Goal: Transaction & Acquisition: Book appointment/travel/reservation

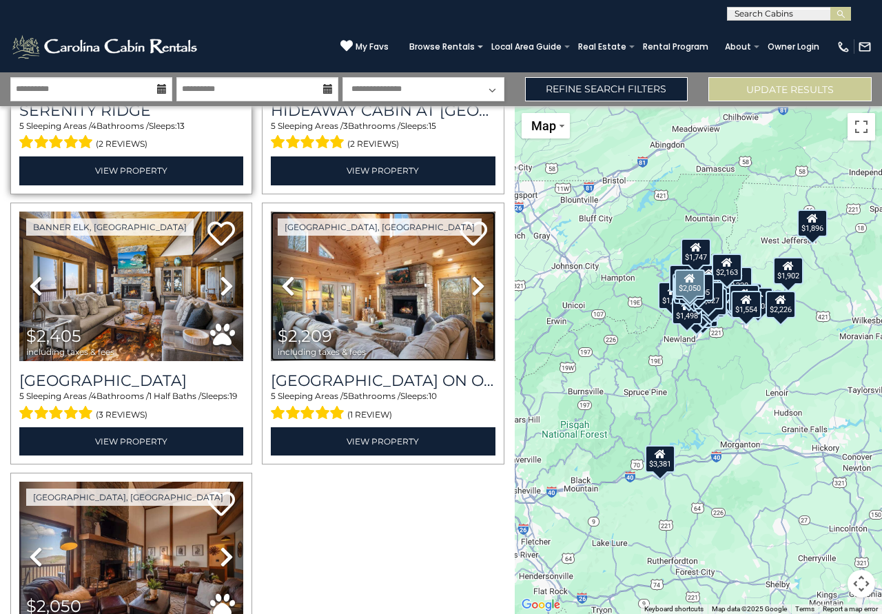
scroll to position [5849, 0]
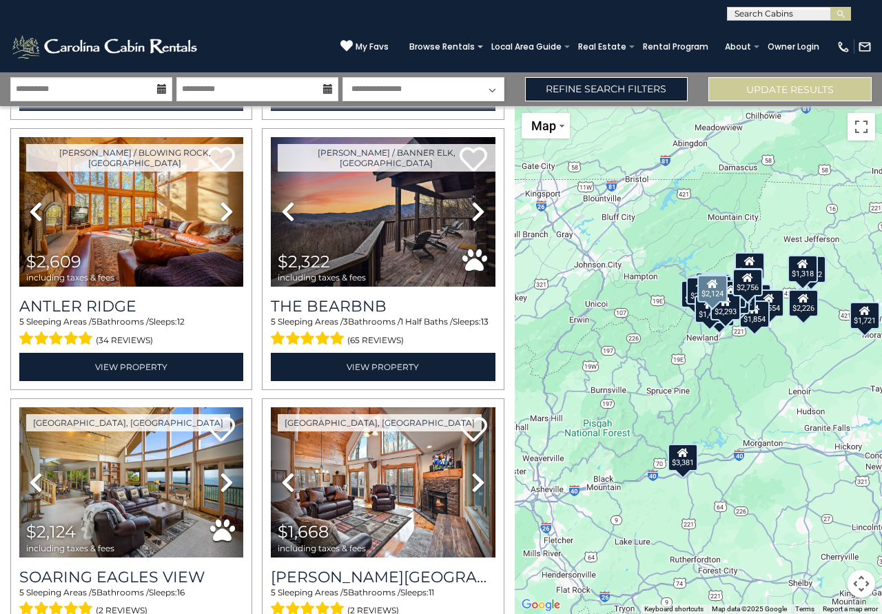
scroll to position [542, 0]
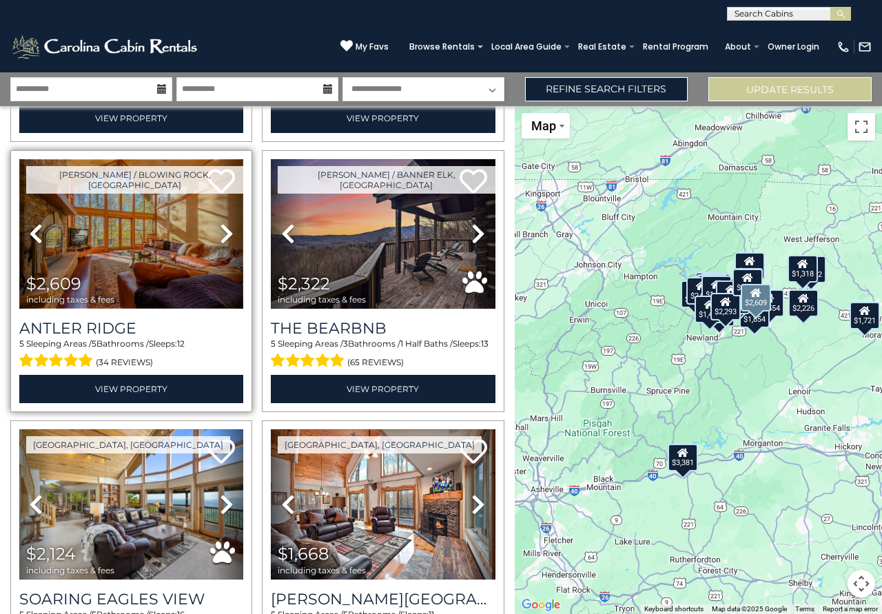
click at [131, 274] on img at bounding box center [131, 234] width 224 height 150
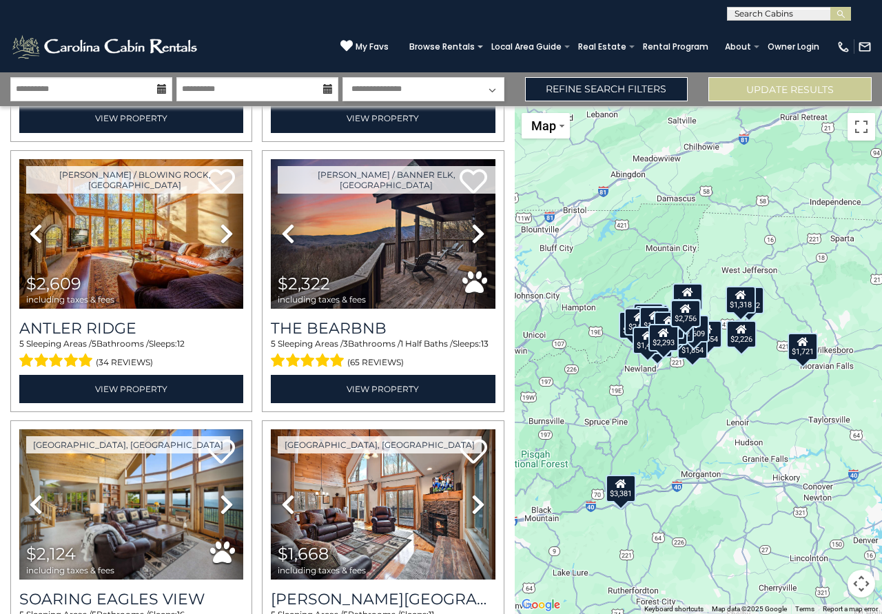
drag, startPoint x: 798, startPoint y: 356, endPoint x: 733, endPoint y: 389, distance: 72.7
click at [733, 389] on div "$3,504 $3,381 $2,226 $2,553 $2,609 $2,322 $2,124 $1,668 $2,722 $1,713 $1,544 $2…" at bounding box center [698, 360] width 367 height 508
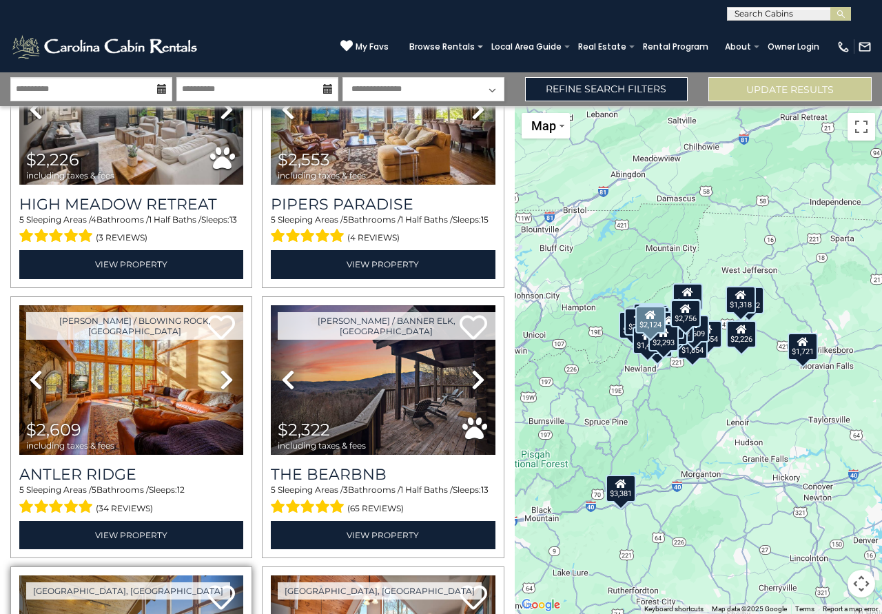
scroll to position [393, 0]
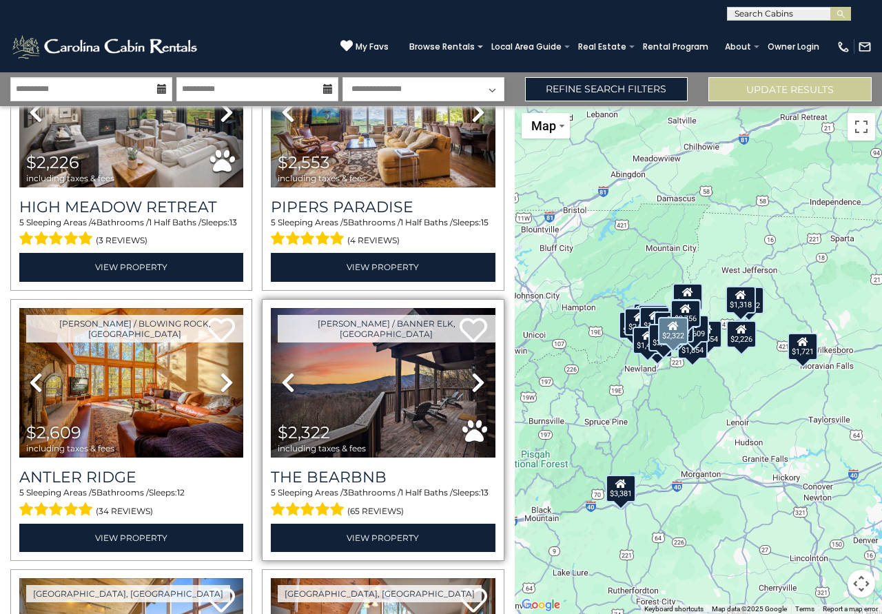
click at [355, 426] on div "$2,322 including taxes & fees" at bounding box center [325, 439] width 95 height 30
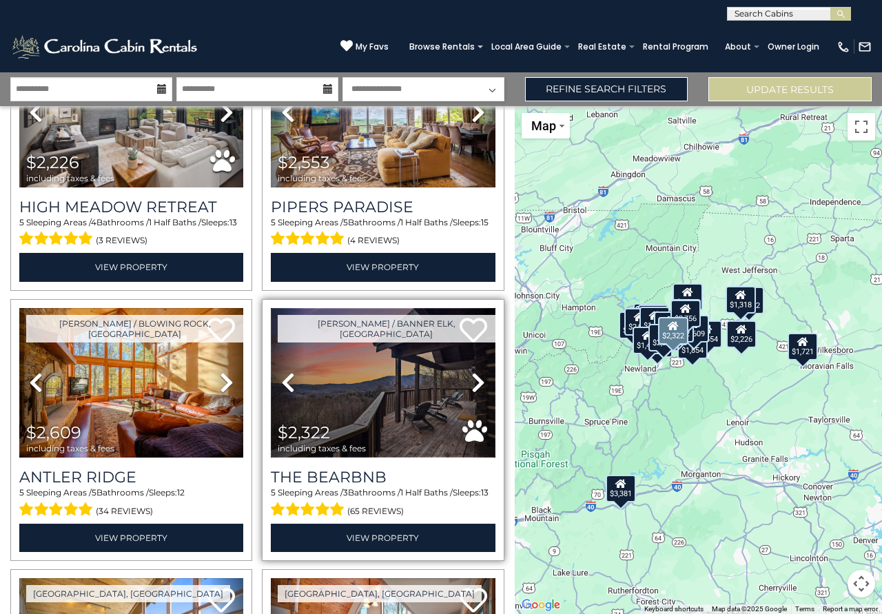
click at [401, 411] on img at bounding box center [383, 383] width 224 height 150
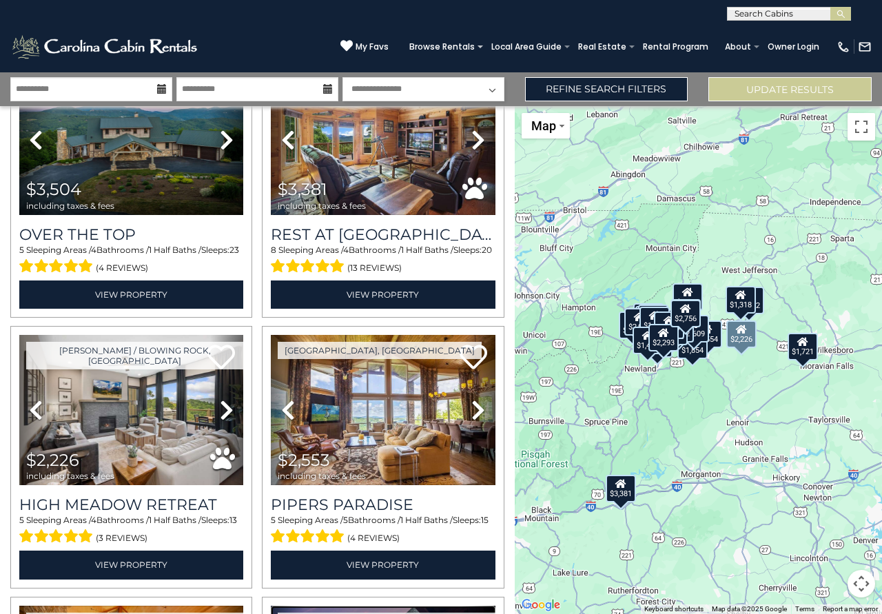
scroll to position [0, 0]
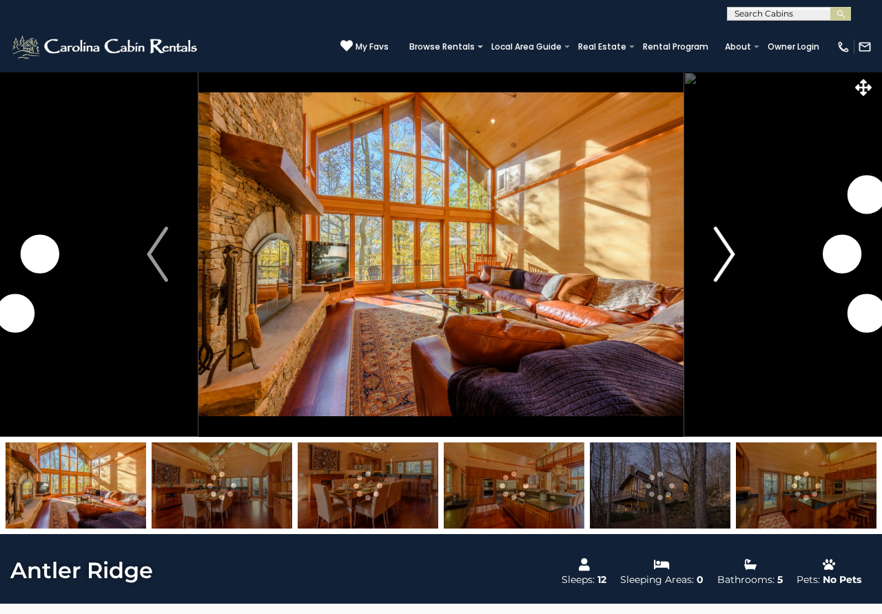
click at [717, 263] on img "Next" at bounding box center [724, 254] width 21 height 55
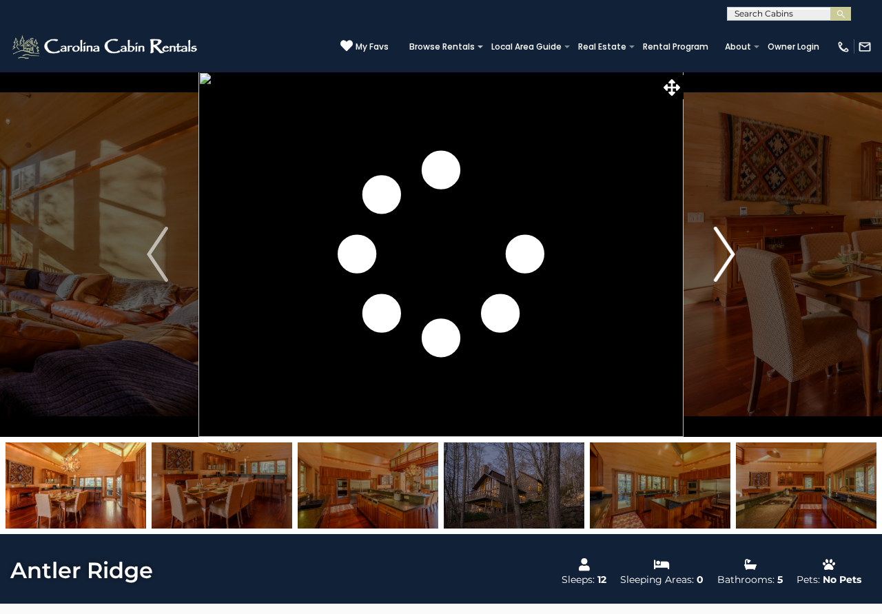
click at [717, 263] on img "Next" at bounding box center [724, 254] width 21 height 55
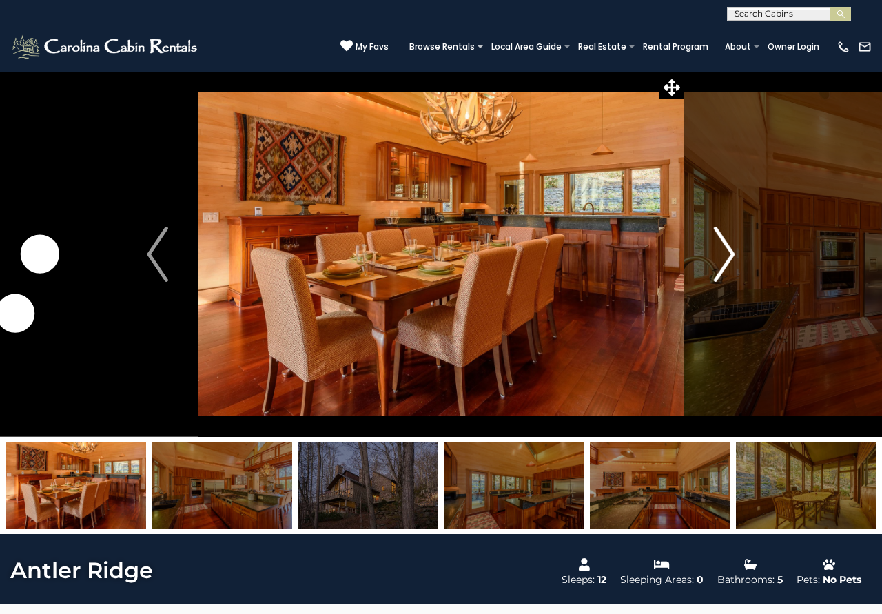
click at [717, 263] on img "Next" at bounding box center [724, 254] width 21 height 55
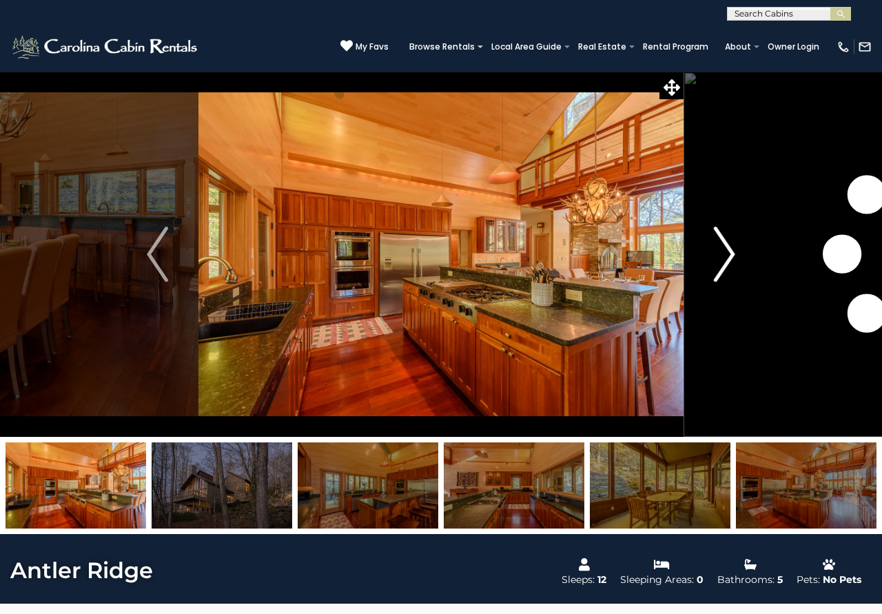
click at [717, 263] on img "Next" at bounding box center [724, 254] width 21 height 55
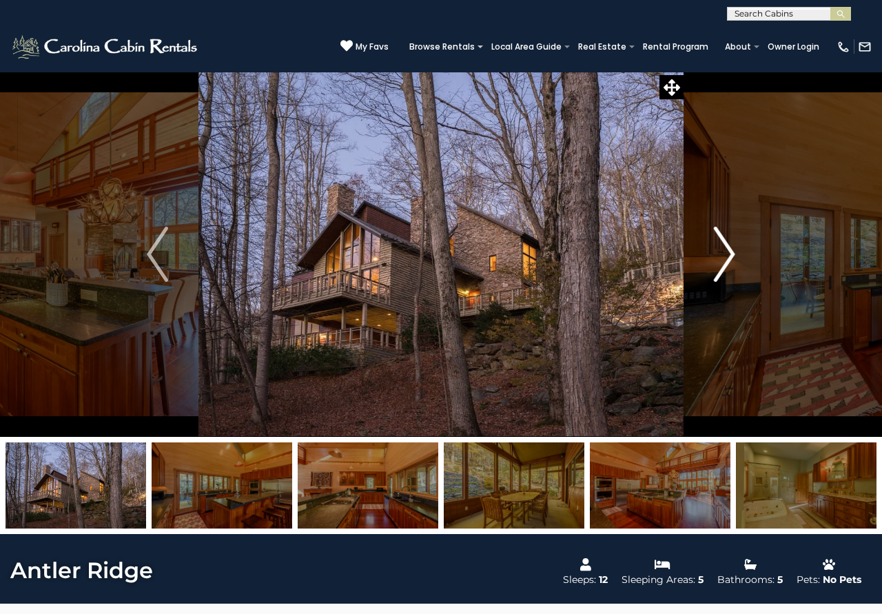
click at [717, 263] on img "Next" at bounding box center [724, 254] width 21 height 55
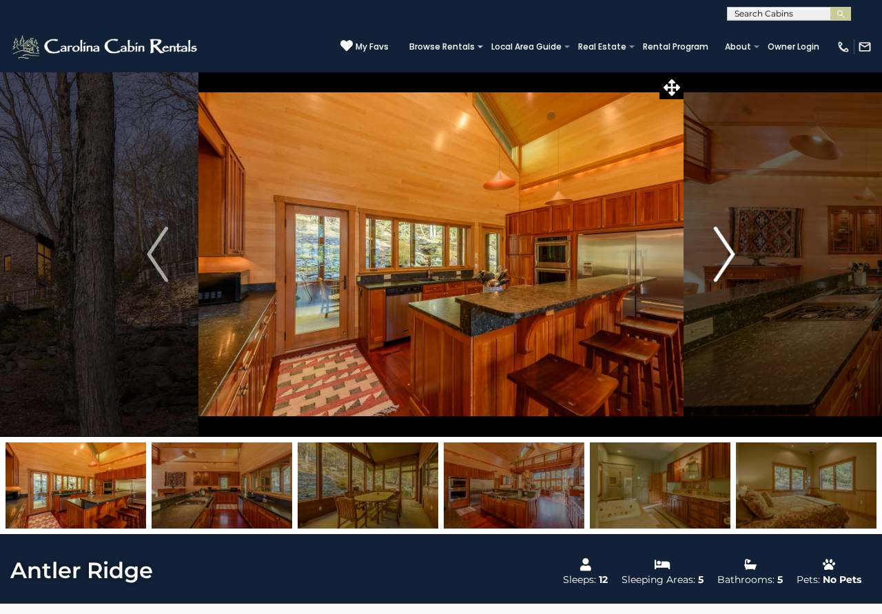
click at [717, 263] on img "Next" at bounding box center [724, 254] width 21 height 55
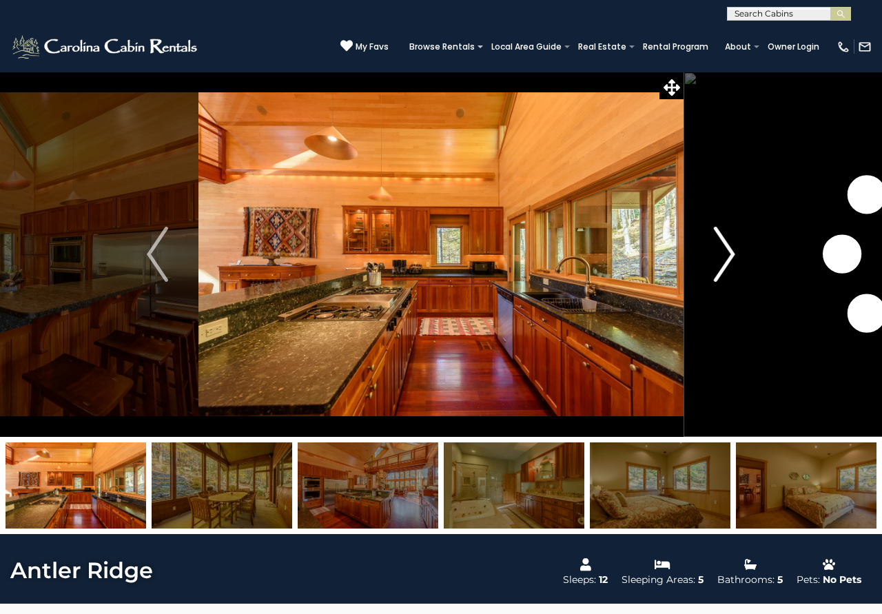
click at [717, 263] on img "Next" at bounding box center [724, 254] width 21 height 55
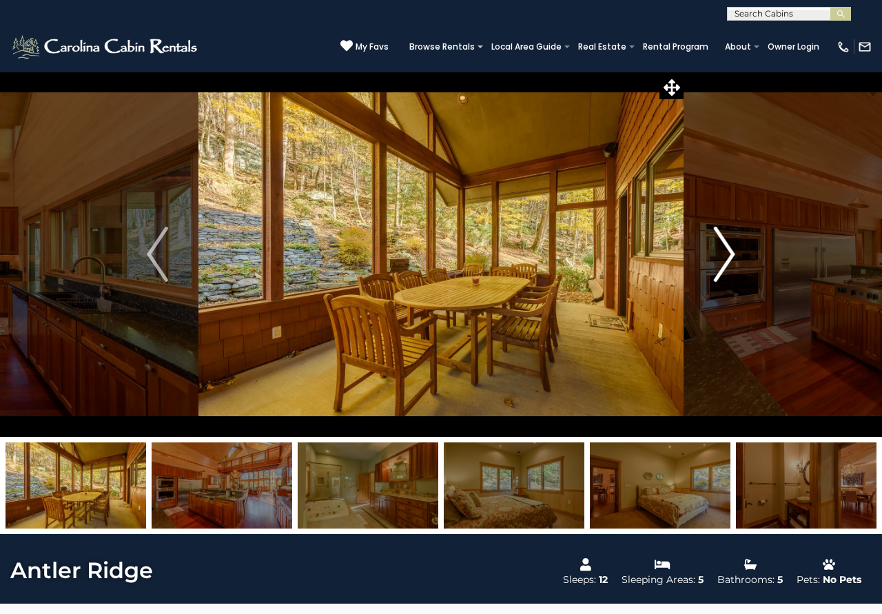
click at [717, 263] on img "Next" at bounding box center [724, 254] width 21 height 55
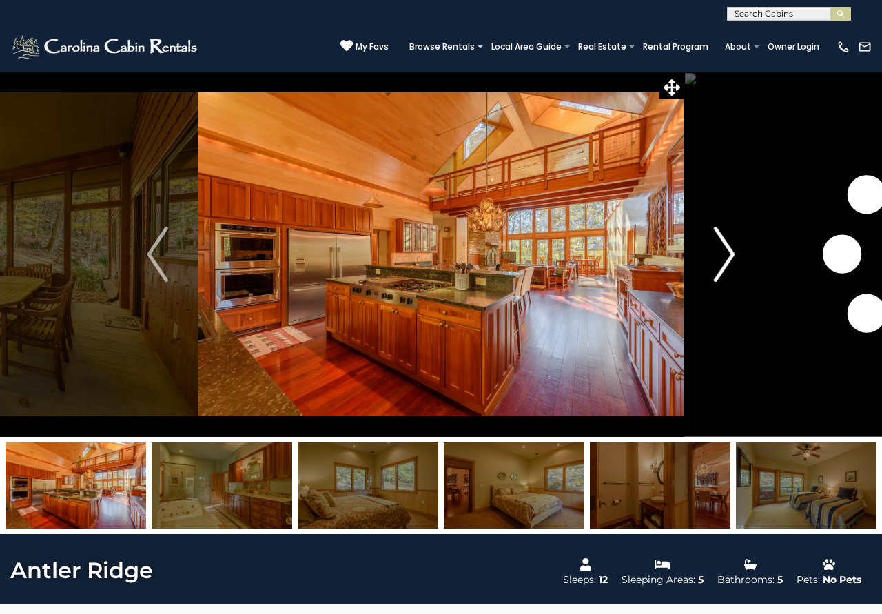
click at [717, 263] on img "Next" at bounding box center [724, 254] width 21 height 55
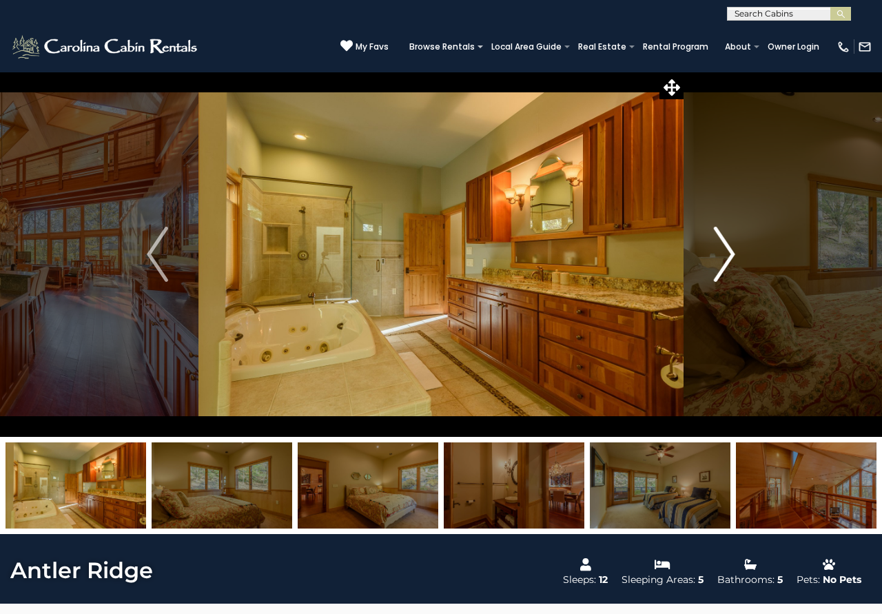
click at [717, 263] on img "Next" at bounding box center [724, 254] width 21 height 55
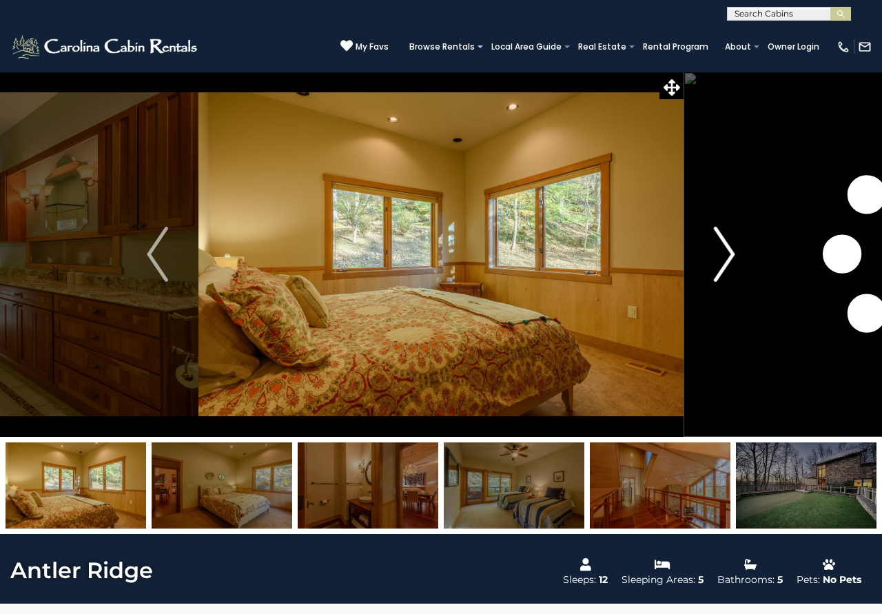
click at [717, 263] on img "Next" at bounding box center [724, 254] width 21 height 55
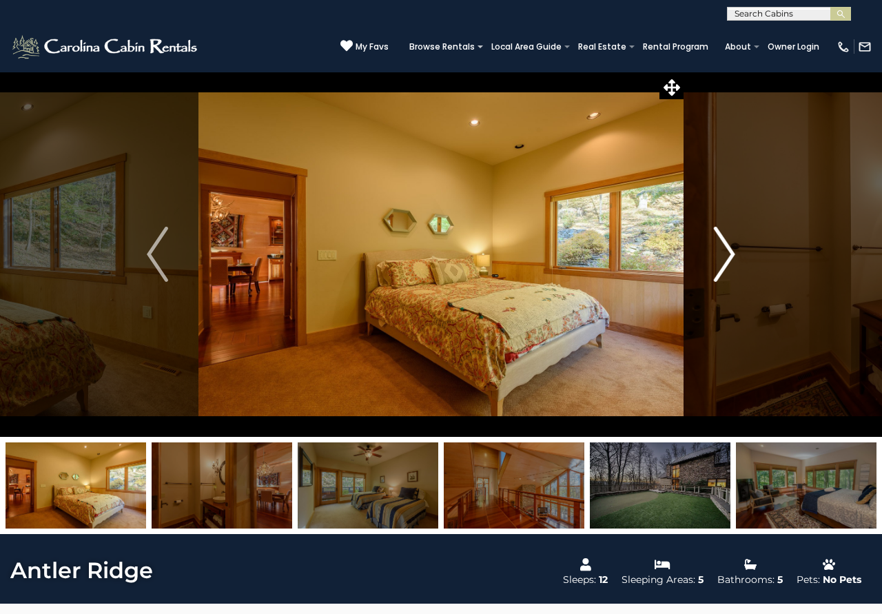
click at [717, 263] on img "Next" at bounding box center [724, 254] width 21 height 55
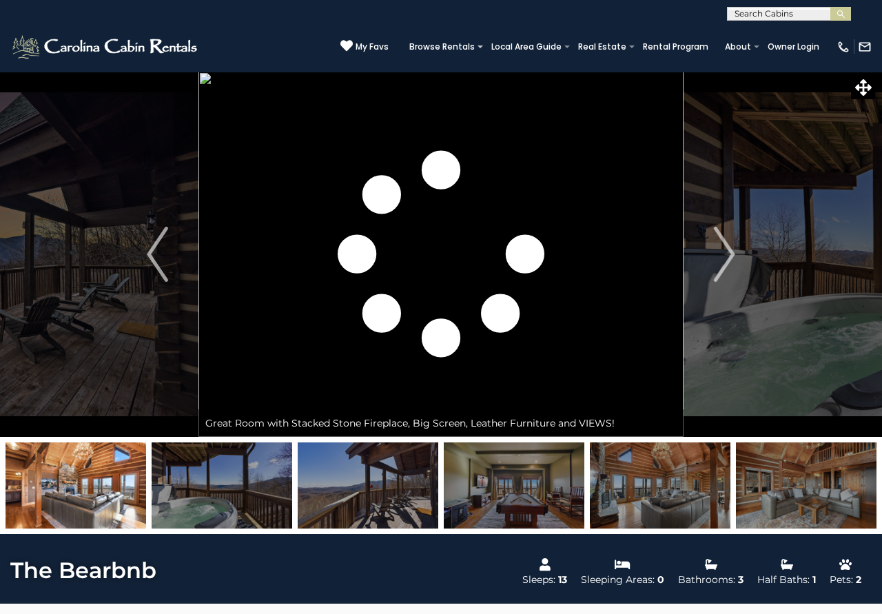
click at [719, 268] on img "Next" at bounding box center [724, 254] width 21 height 55
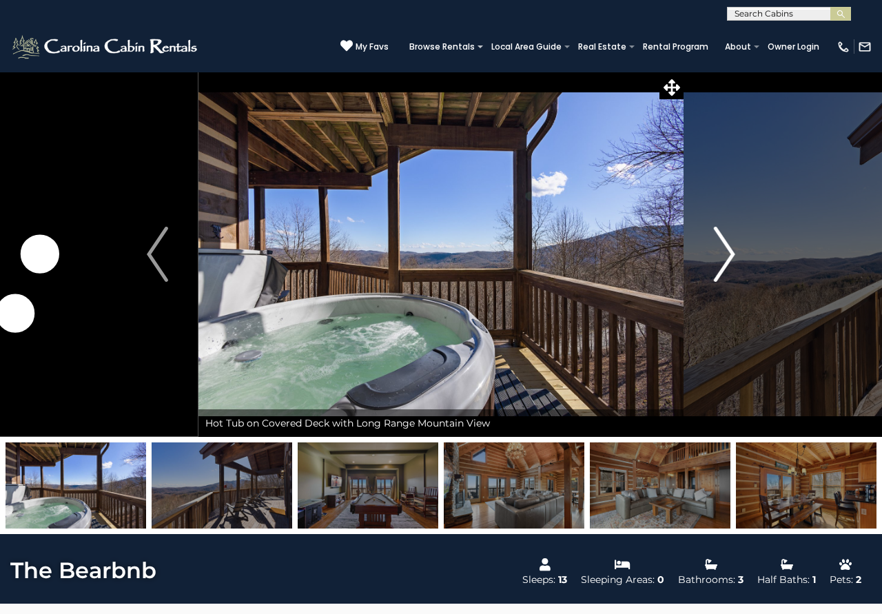
click at [720, 268] on img "Next" at bounding box center [724, 254] width 21 height 55
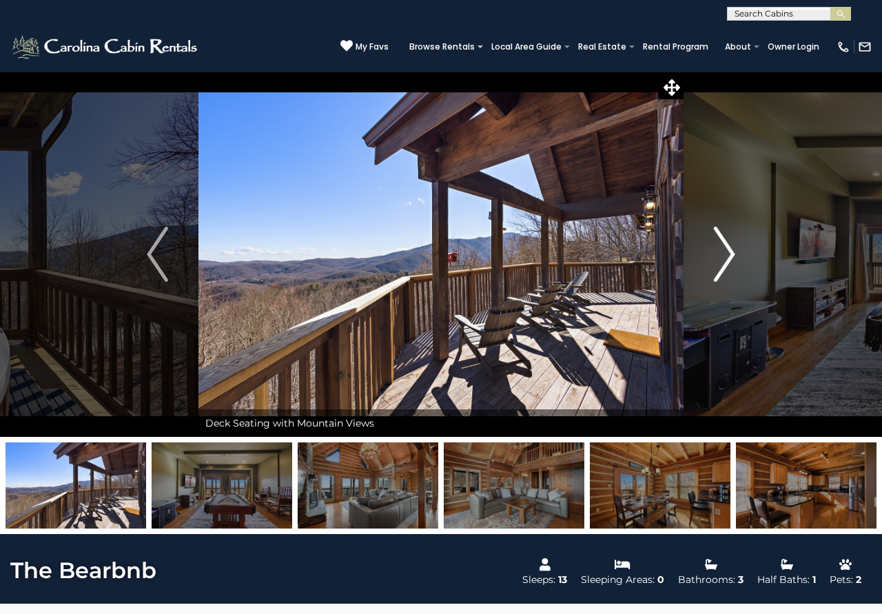
click at [720, 268] on img "Next" at bounding box center [724, 254] width 21 height 55
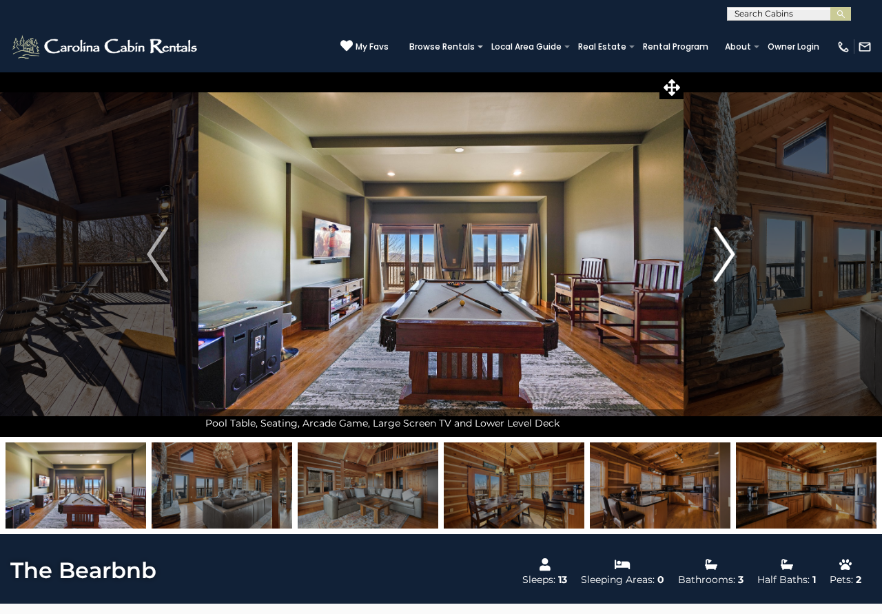
click at [720, 268] on img "Next" at bounding box center [724, 254] width 21 height 55
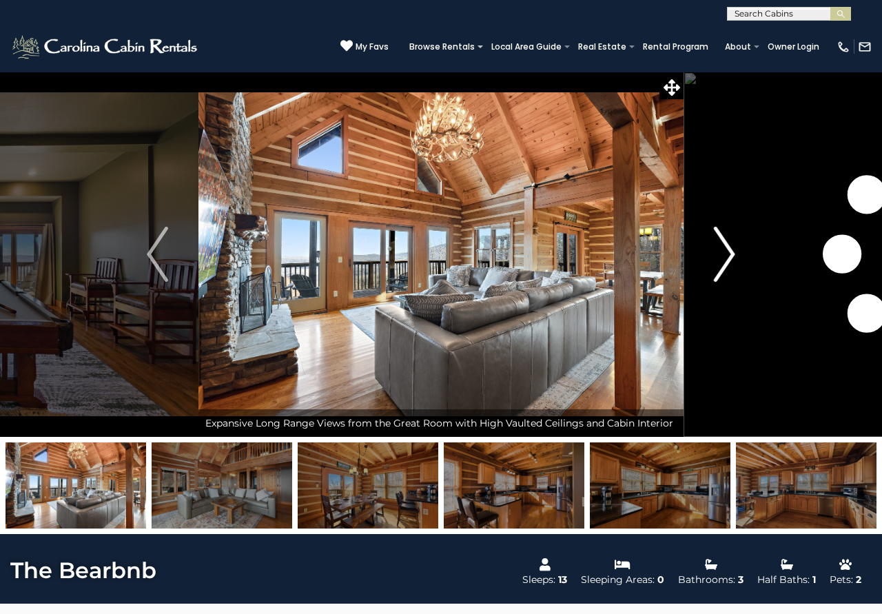
click at [720, 268] on img "Next" at bounding box center [724, 254] width 21 height 55
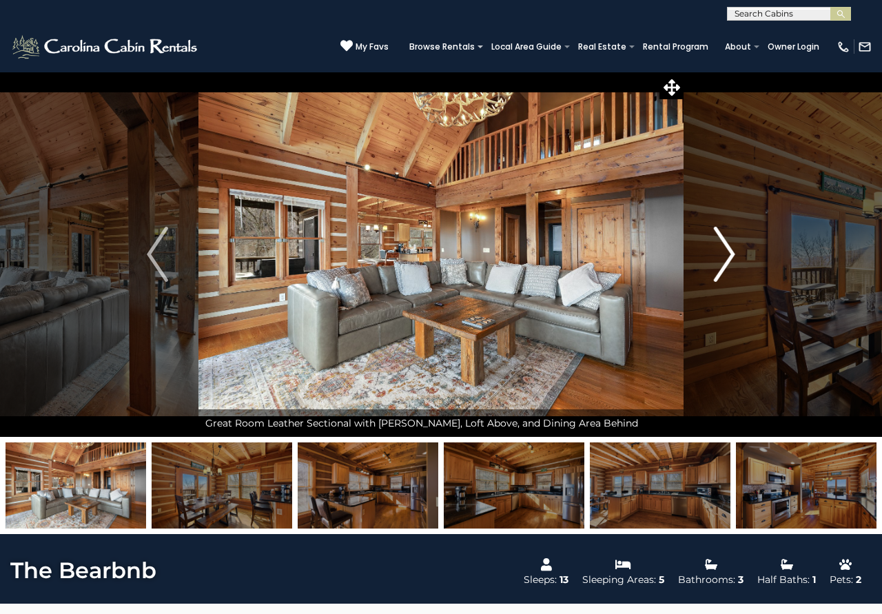
click at [720, 268] on img "Next" at bounding box center [724, 254] width 21 height 55
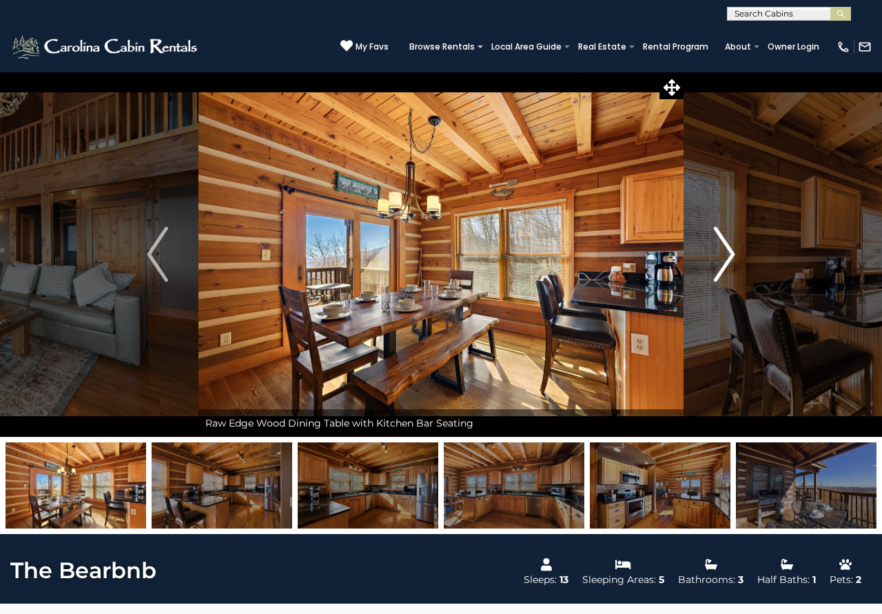
click at [720, 268] on img "Next" at bounding box center [724, 254] width 21 height 55
